Goal: Navigation & Orientation: Find specific page/section

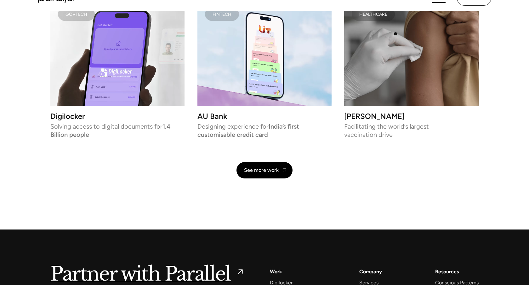
scroll to position [1334, 0]
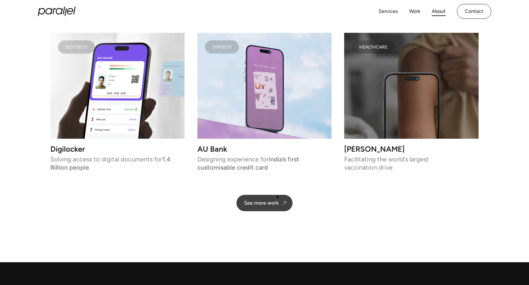
click at [265, 203] on div "See more work" at bounding box center [261, 203] width 35 height 6
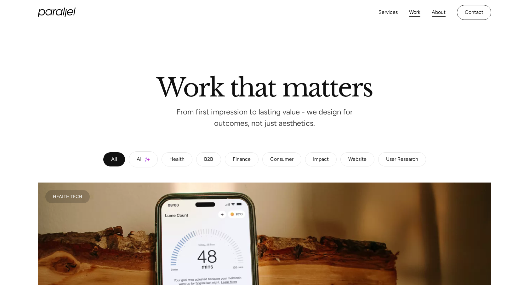
click at [441, 12] on link "About" at bounding box center [439, 12] width 14 height 9
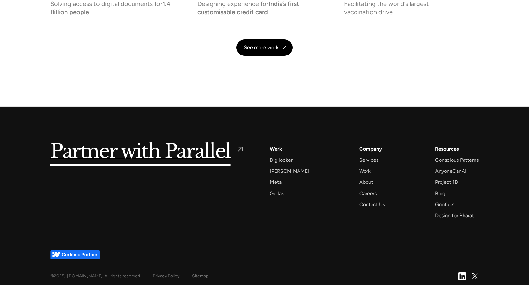
click at [462, 275] on img at bounding box center [463, 276] width 8 height 8
